Goal: Transaction & Acquisition: Purchase product/service

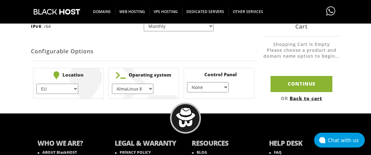
scroll to position [209, 0]
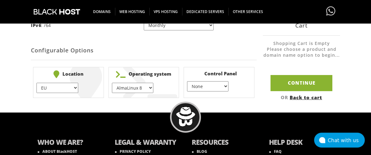
click at [139, 93] on select "AlmaLinux 8 } AlmaLinux 9 } AlmaLinux 10 } Rocky Linux 8 } Rocky Linux 9 } Cent…" at bounding box center [132, 88] width 41 height 10
select select "1208"
click option "Ubuntu 24.04" at bounding box center [0, 0] width 0 height 0
click option "None" at bounding box center [0, 0] width 0 height 0
click at [67, 93] on select "EU } USA } London } Amsterdam } Vienna } Chicago }" at bounding box center [57, 88] width 41 height 10
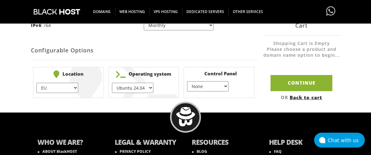
select select "1178"
click option "Amsterdam" at bounding box center [0, 0] width 0 height 0
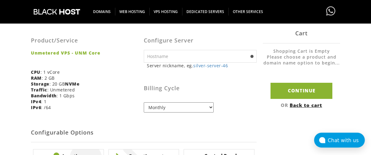
scroll to position [123, 0]
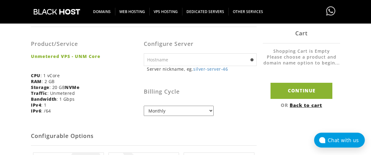
click option "Monthly" at bounding box center [0, 0] width 0 height 0
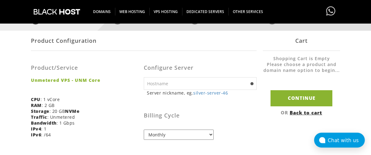
scroll to position [100, 0]
click at [178, 84] on input "text" at bounding box center [200, 83] width 113 height 13
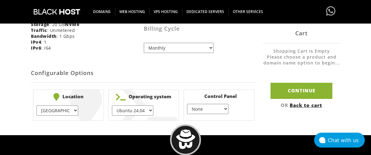
scroll to position [187, 0]
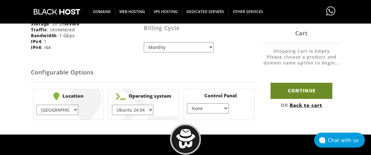
type input "Next-Try"
click at [305, 95] on input "Continue" at bounding box center [302, 91] width 62 height 16
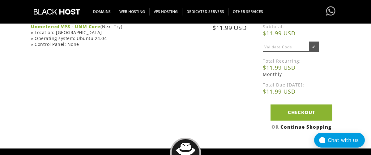
scroll to position [134, 0]
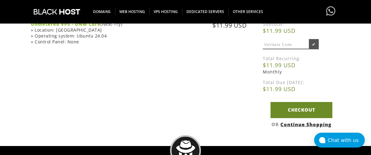
click at [293, 118] on link "Checkout" at bounding box center [302, 110] width 62 height 16
